Goal: Use online tool/utility: Use online tool/utility

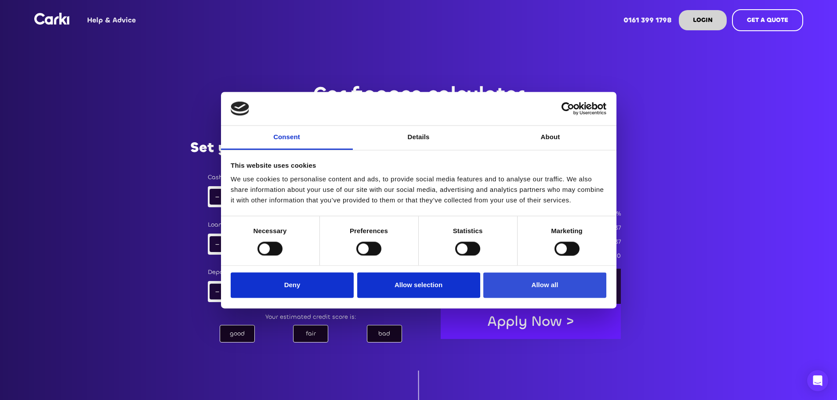
click at [510, 289] on button "Allow all" at bounding box center [544, 285] width 123 height 25
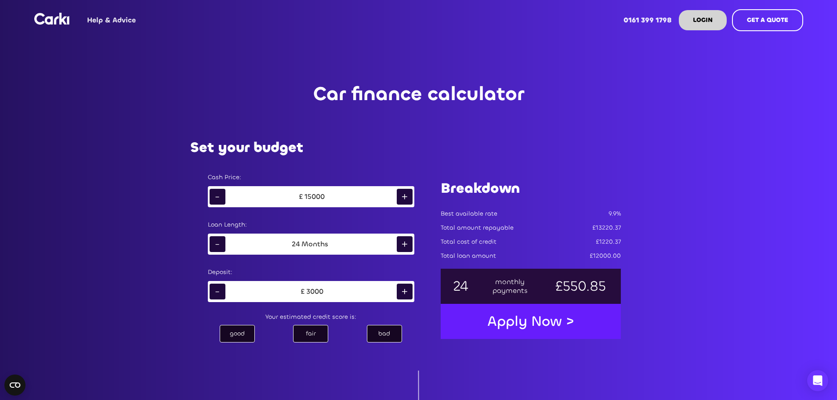
click at [402, 242] on div "+" at bounding box center [405, 244] width 16 height 16
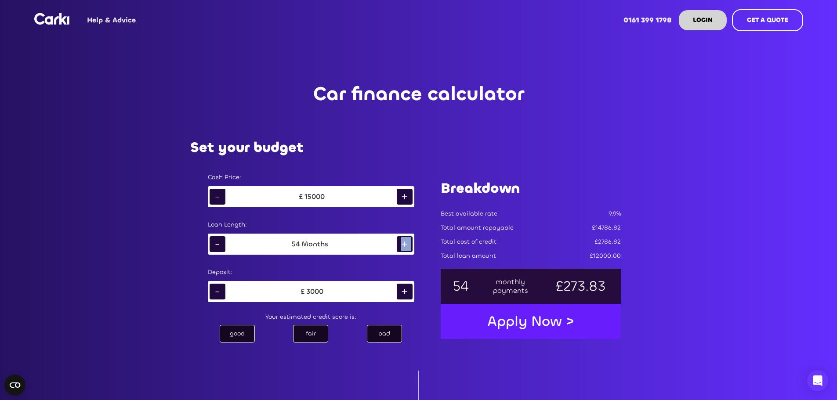
click at [402, 242] on div "+" at bounding box center [405, 244] width 16 height 16
click at [215, 244] on div "-" at bounding box center [218, 244] width 16 height 16
